Goal: Find specific page/section: Find specific page/section

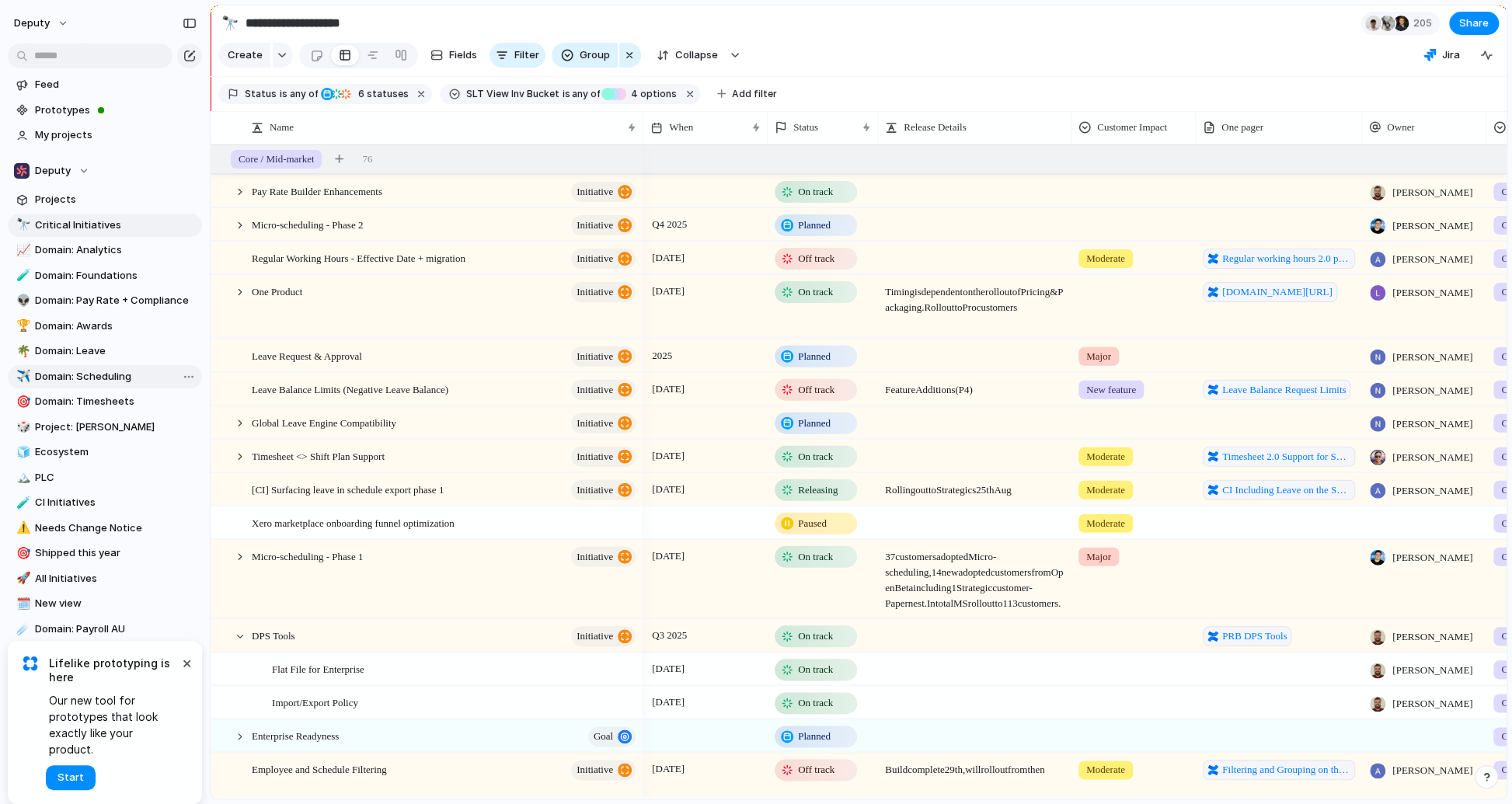
click at [98, 373] on span "Domain: Scheduling" at bounding box center [116, 377] width 162 height 16
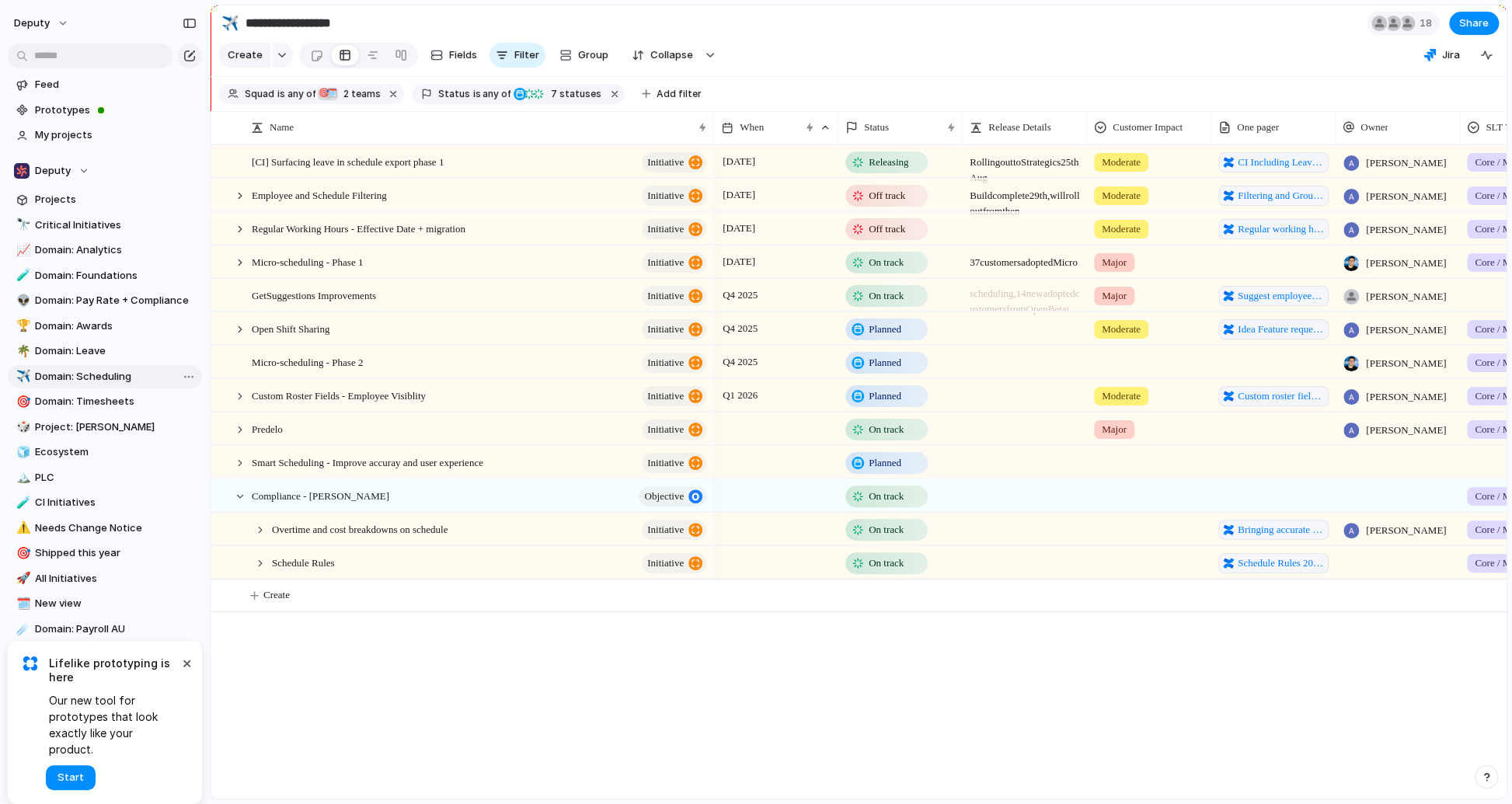
type input "**********"
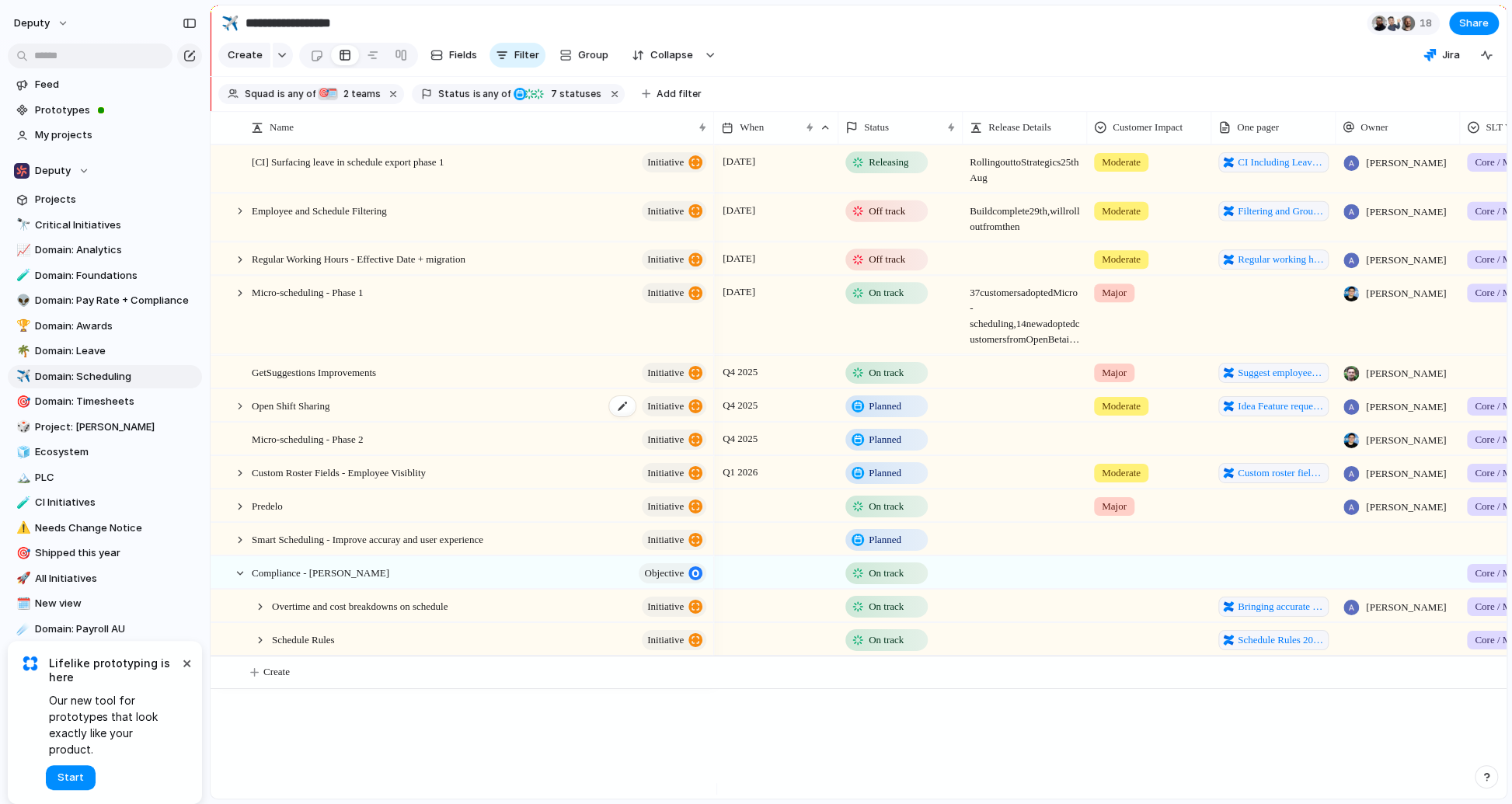
click at [282, 414] on span "Open Shift Sharing" at bounding box center [291, 404] width 78 height 18
